Goal: Find specific page/section: Find specific page/section

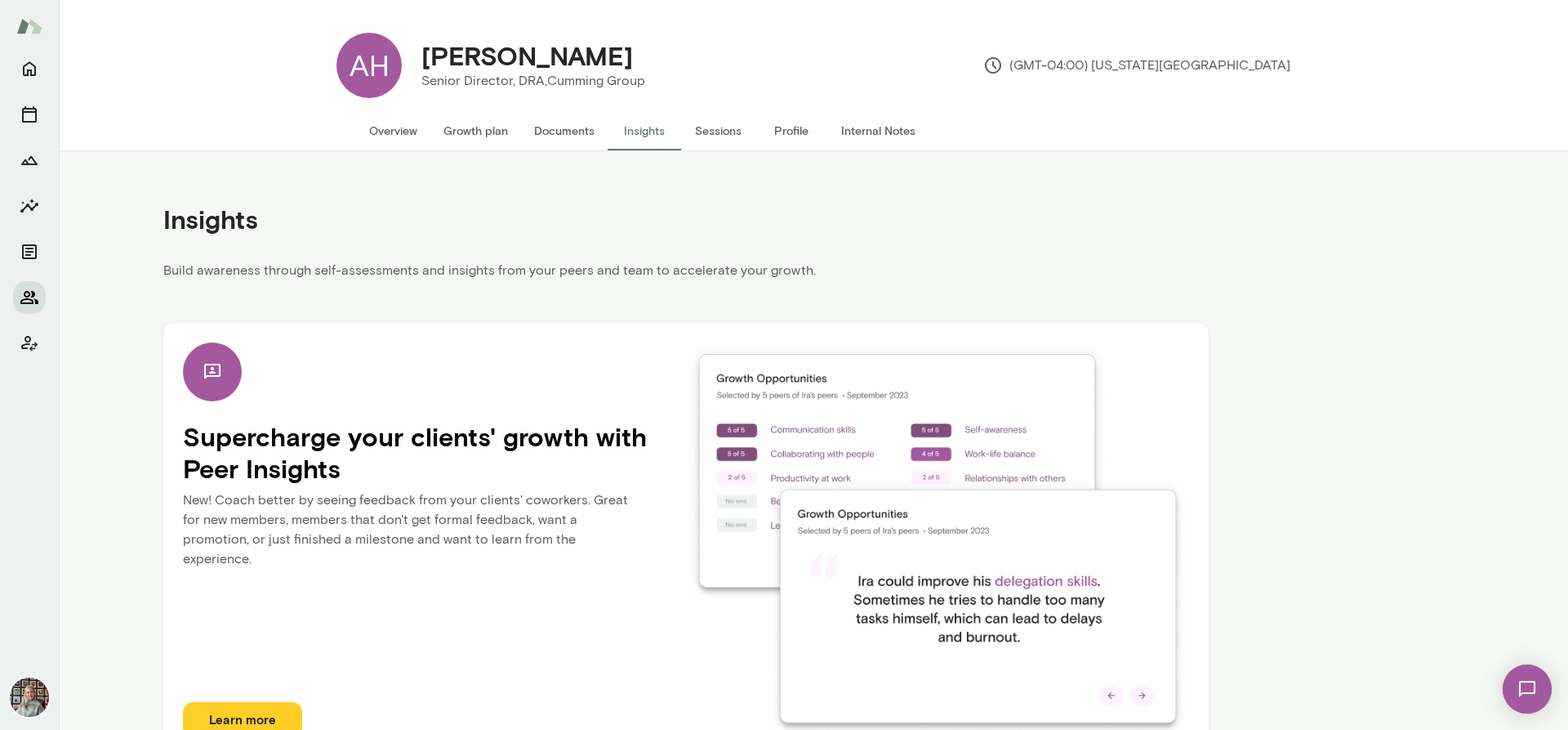
scroll to position [40, 0]
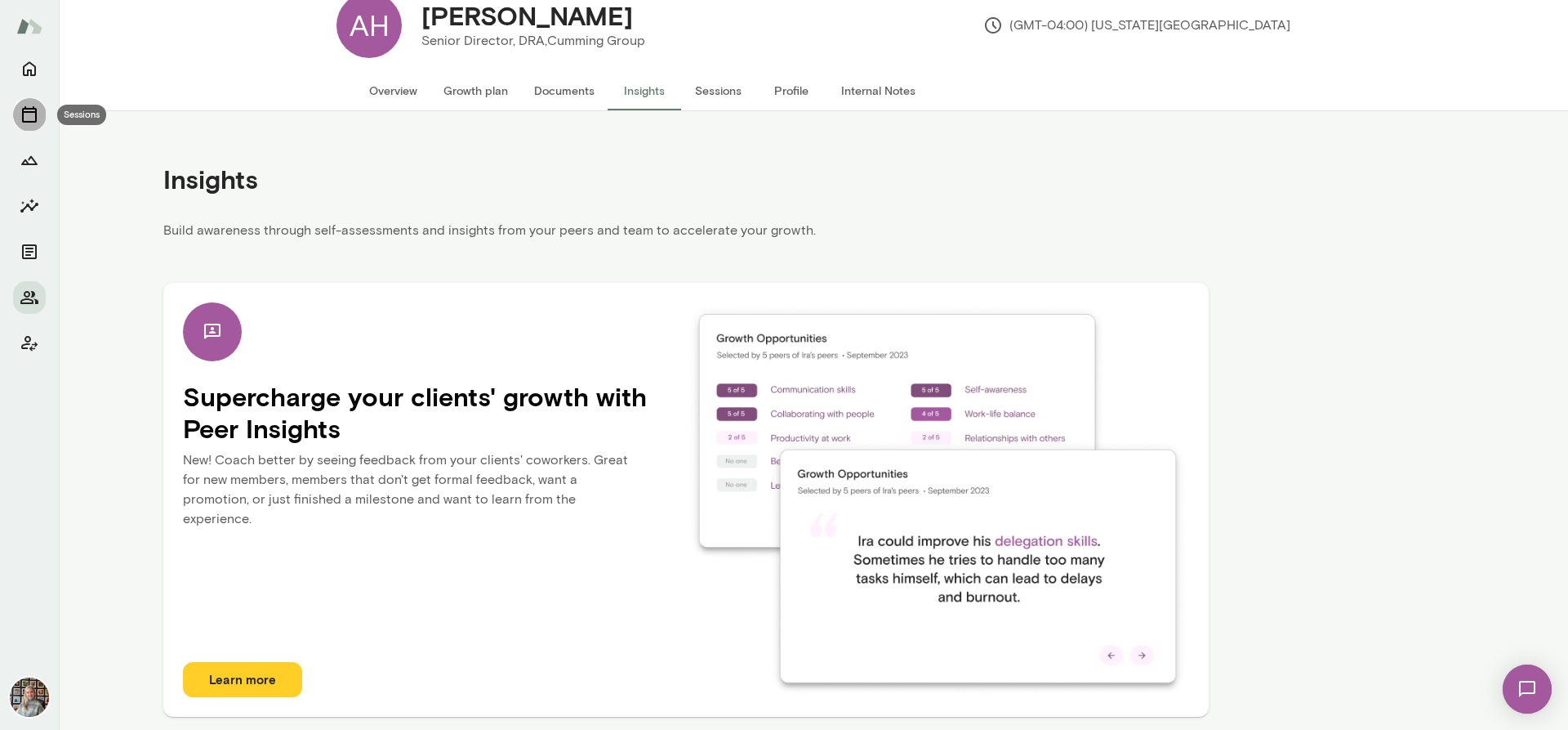
click at [22, 107] on icon "Sessions" at bounding box center [29, 114] width 20 height 20
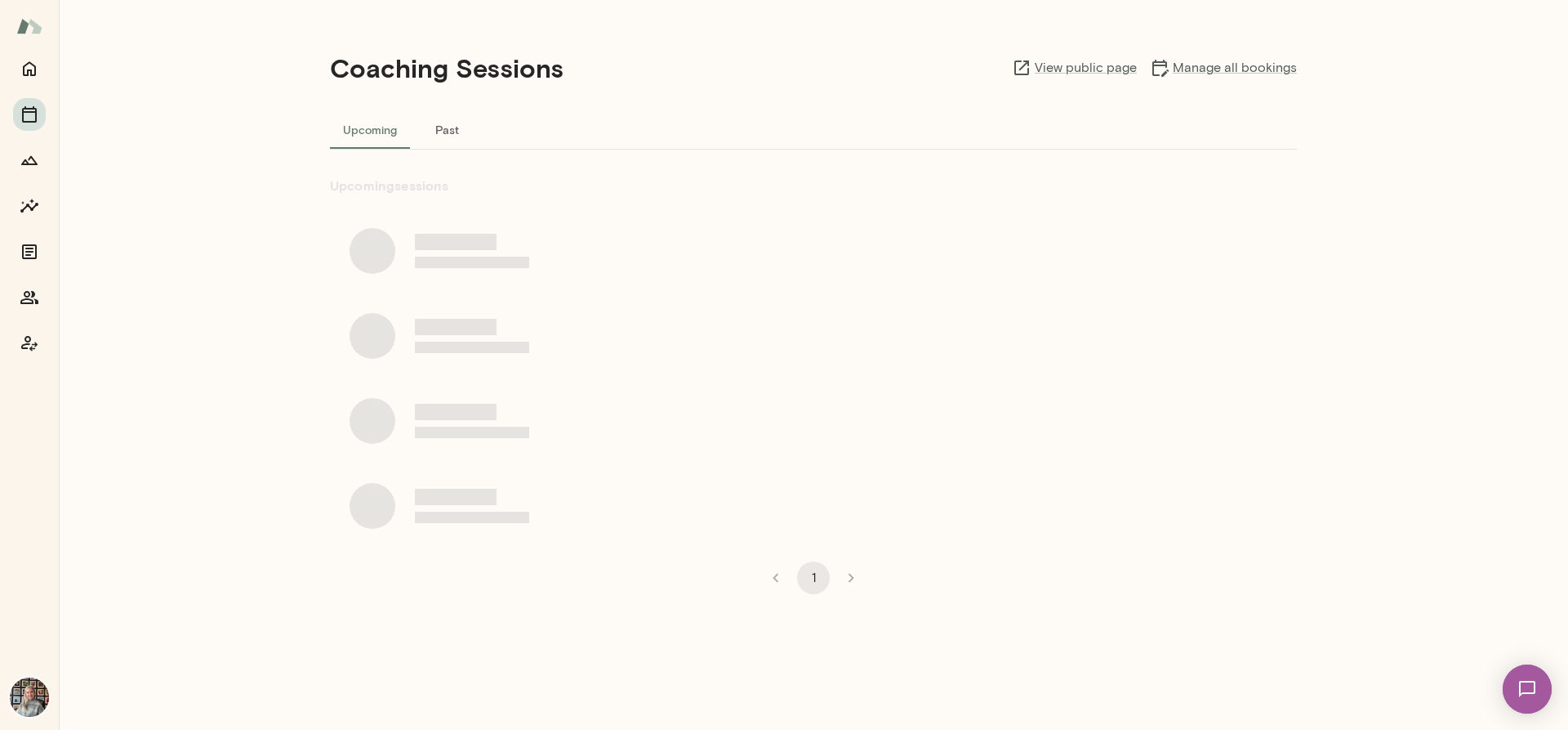
click at [465, 136] on button "Past" at bounding box center [446, 129] width 73 height 40
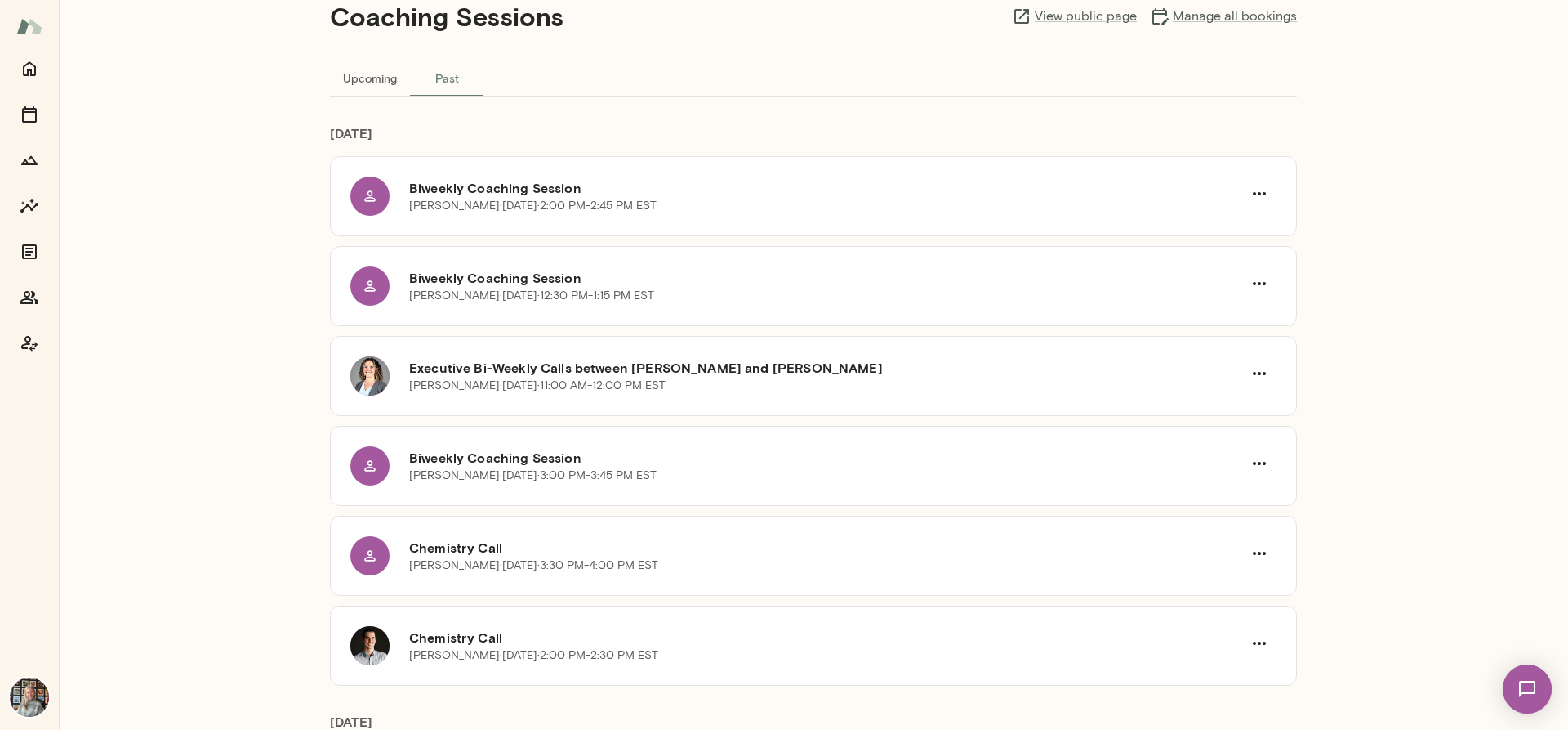
scroll to position [109, 0]
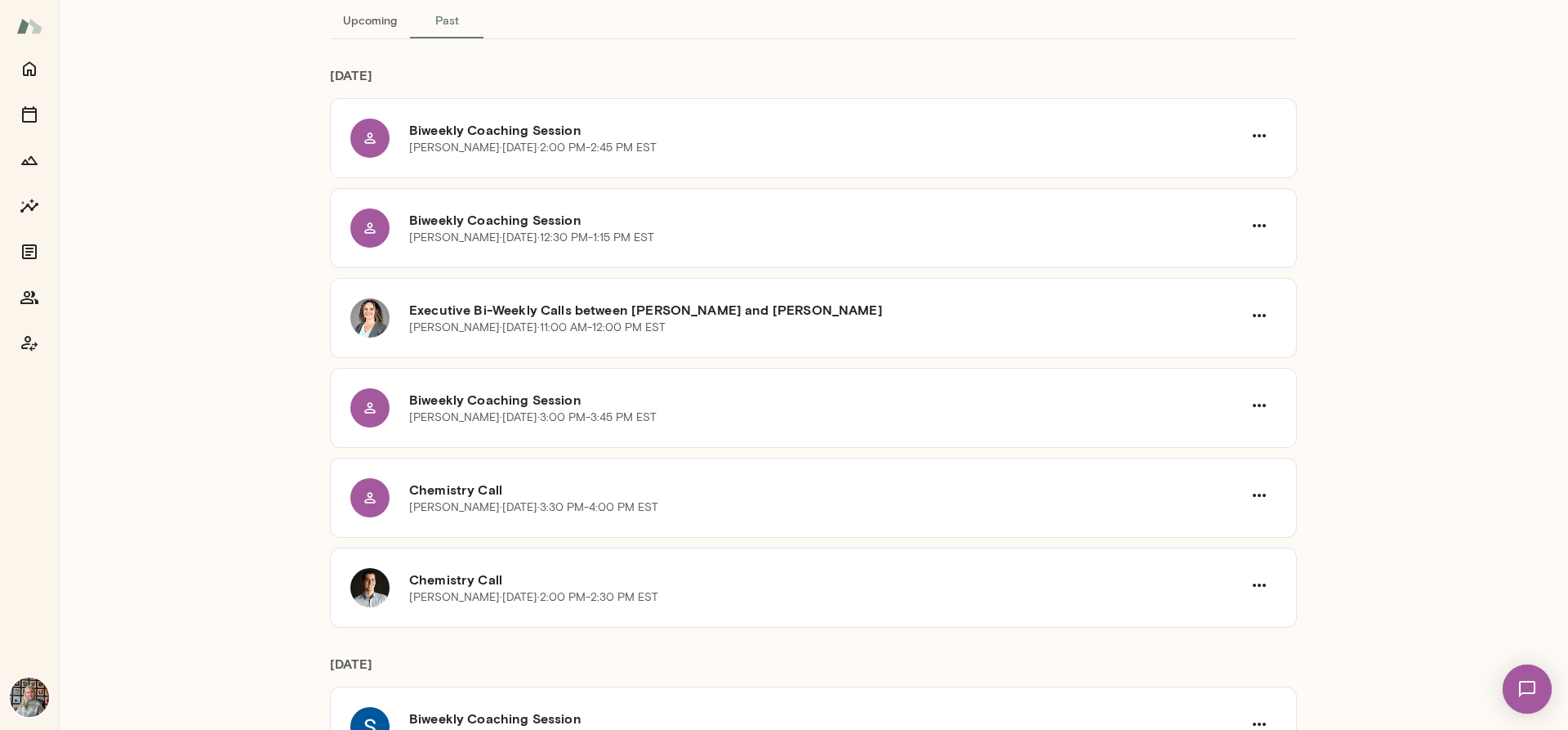
click at [105, 256] on div "Coaching Sessions View public page Manage all bookings Upcoming Past [DATE] Biw…" at bounding box center [813, 365] width 1510 height 730
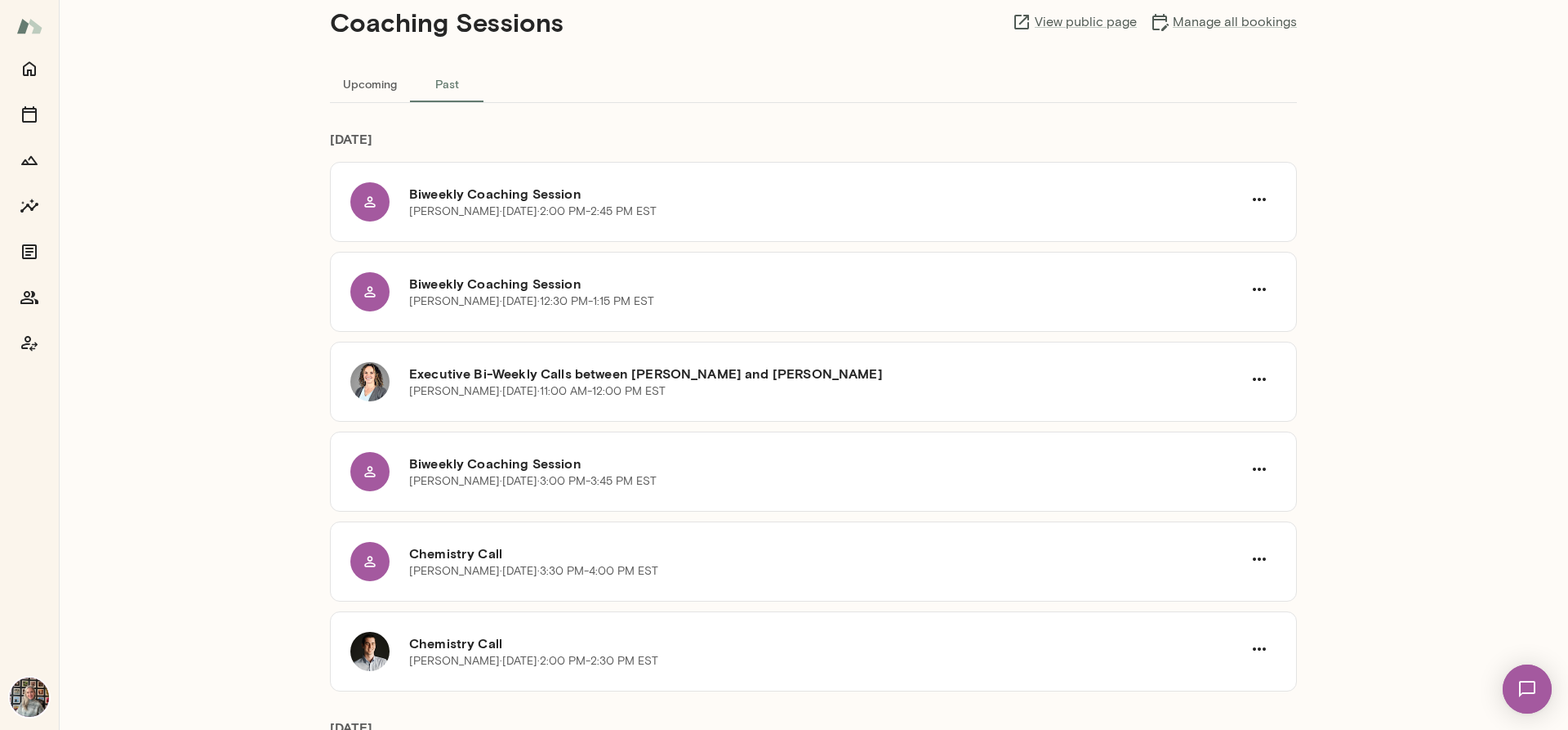
scroll to position [0, 0]
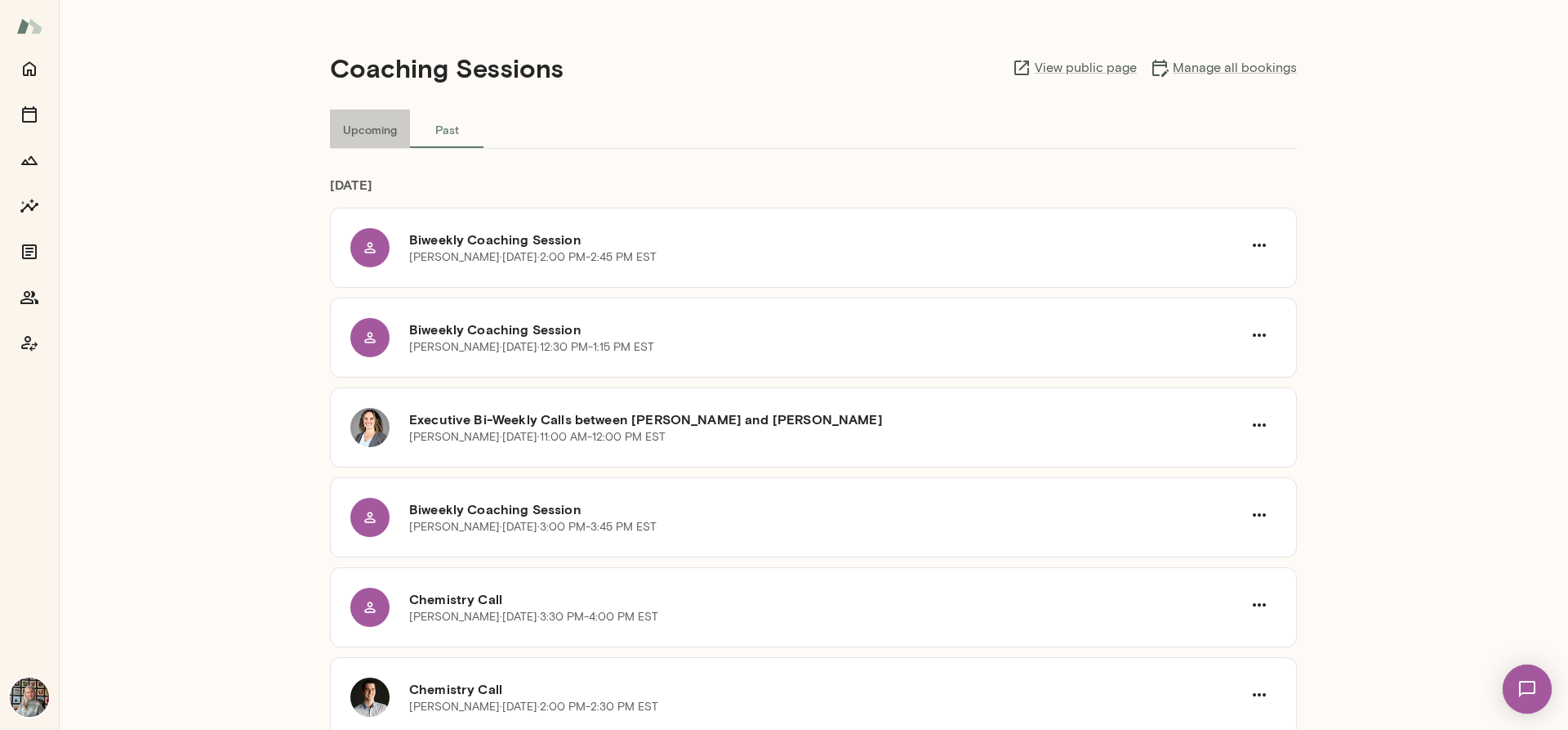
click at [373, 128] on button "Upcoming" at bounding box center [369, 129] width 80 height 40
